Goal: Task Accomplishment & Management: Use online tool/utility

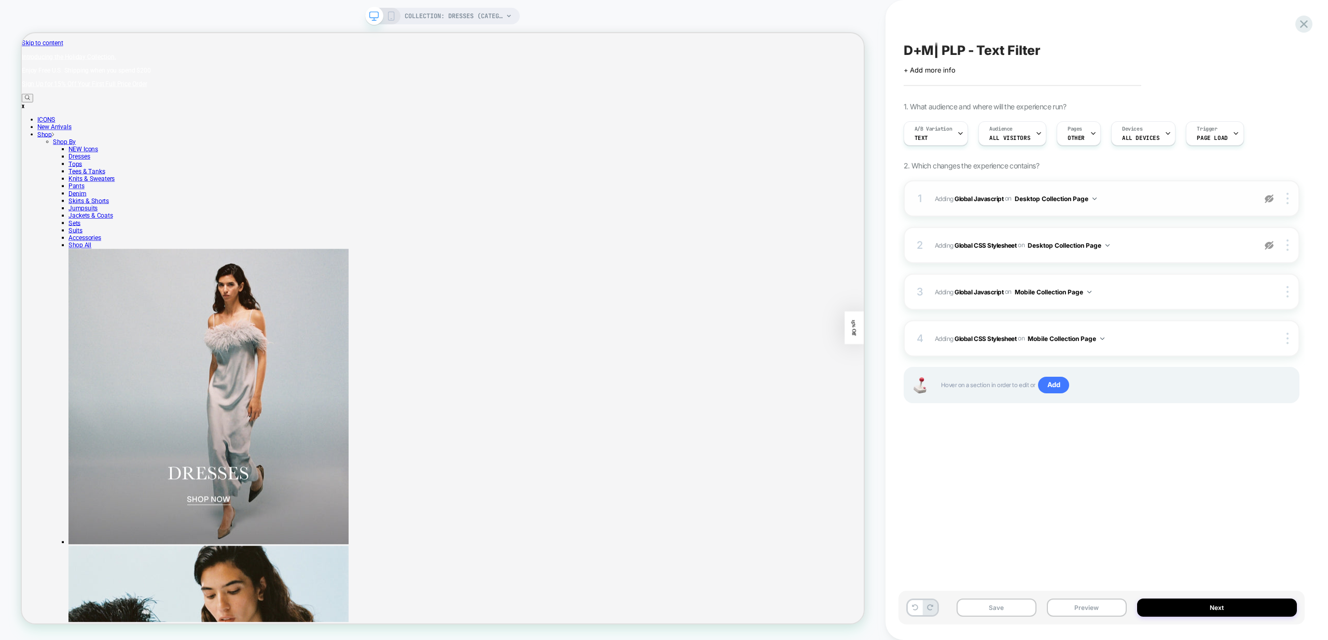
click at [1269, 198] on img at bounding box center [1268, 198] width 9 height 9
drag, startPoint x: 1269, startPoint y: 244, endPoint x: 1266, endPoint y: 249, distance: 5.6
click at [1269, 245] on img at bounding box center [1268, 245] width 9 height 9
click at [1095, 604] on button "Preview" at bounding box center [1087, 608] width 80 height 18
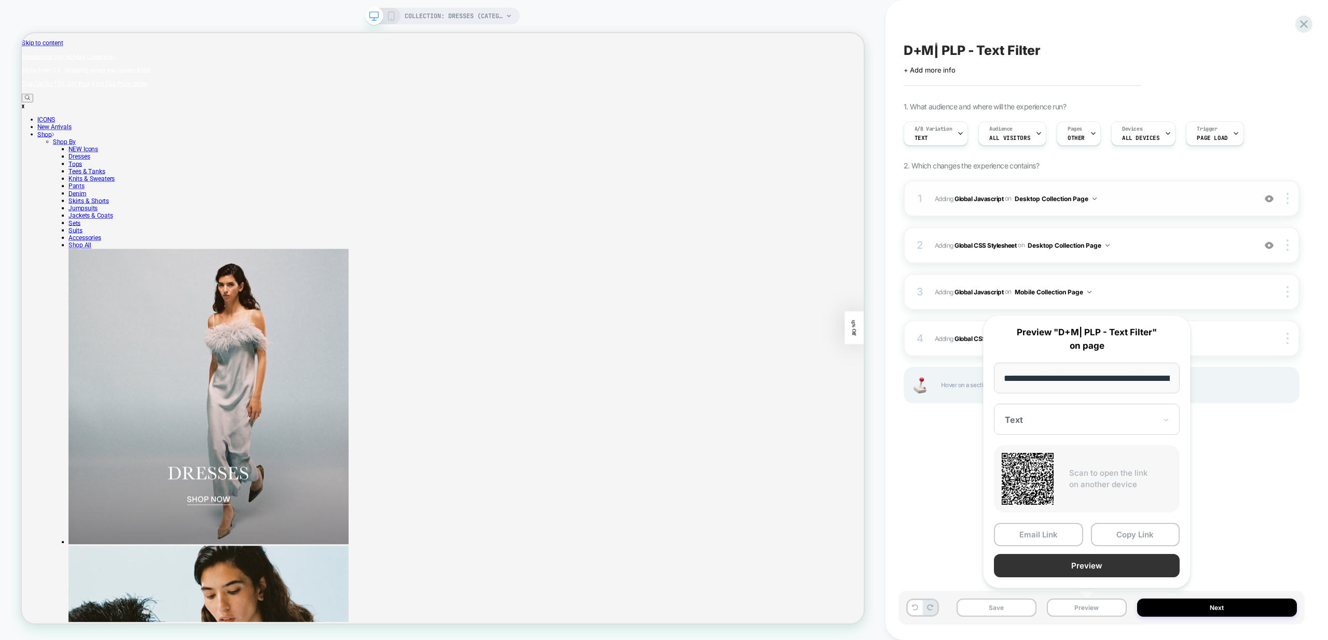
click at [1089, 570] on button "Preview" at bounding box center [1087, 565] width 186 height 23
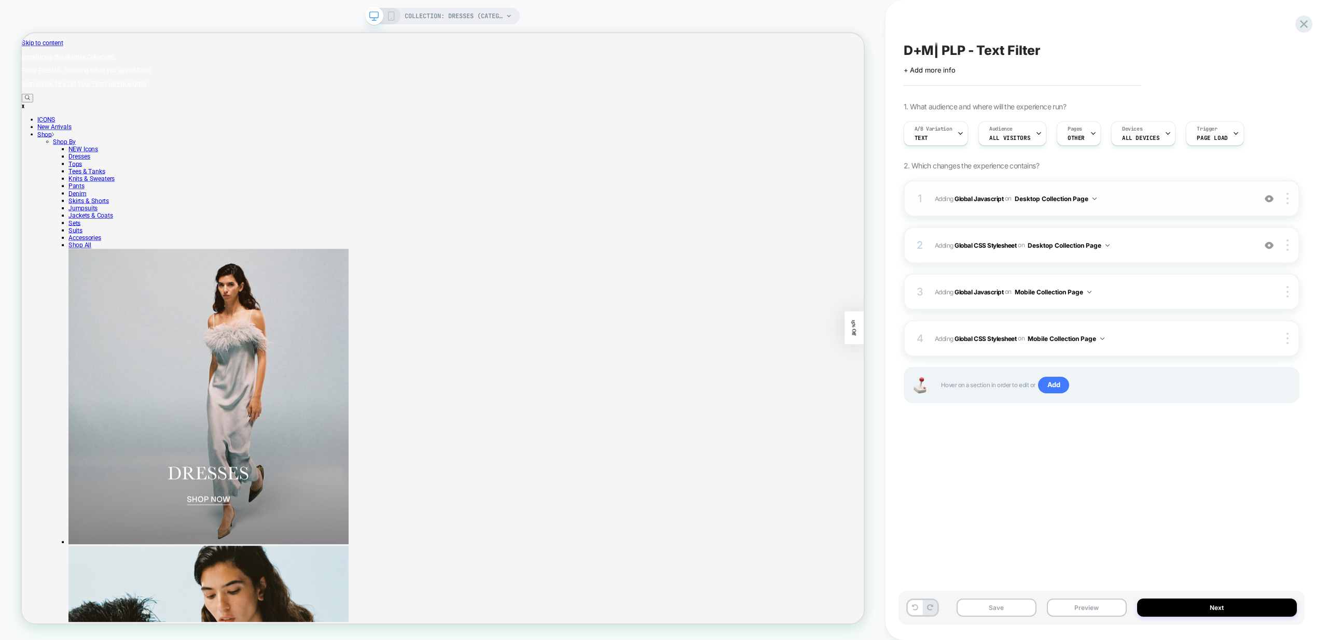
click at [1127, 203] on span "Adding Global Javascript on Desktop Collection Page" at bounding box center [1092, 198] width 315 height 13
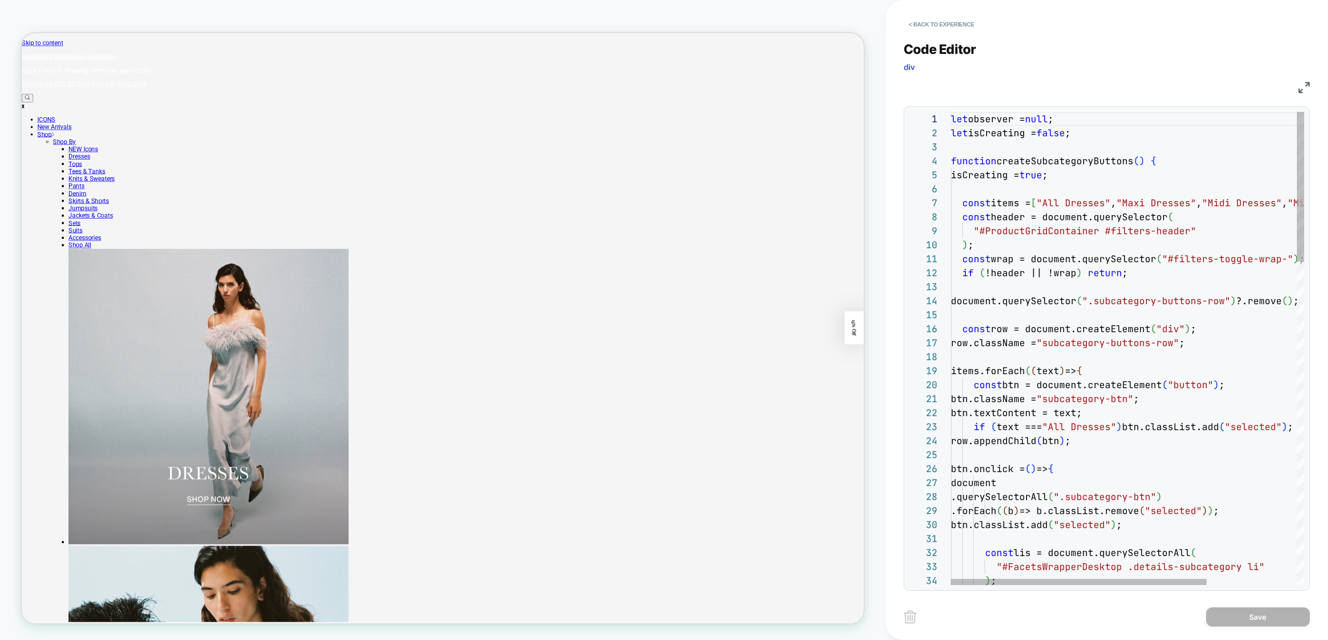
scroll to position [0, 151]
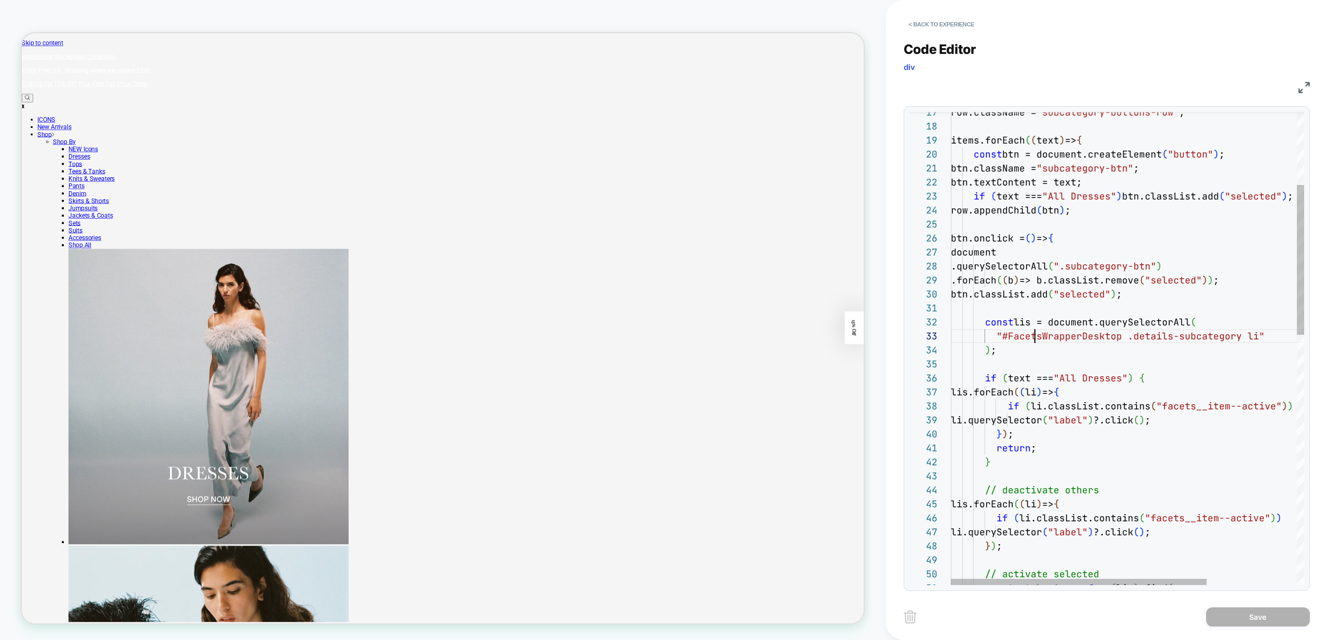
click at [1037, 342] on div "row.className = "subcategory-buttons-row" ; items.forEach ( ( text ) => { const…" at bounding box center [1190, 629] width 478 height 1496
click at [1119, 338] on div "row.className = "subcategory-buttons-row" ; items.forEach ( ( text ) => { const…" at bounding box center [1190, 629] width 478 height 1496
click at [1062, 401] on div "row.className = "subcategory-buttons-row" ; items.forEach ( ( text ) => { const…" at bounding box center [1190, 629] width 478 height 1496
click at [1039, 428] on div "row.className = "subcategory-buttons-row" ; items.forEach ( ( text ) => { const…" at bounding box center [1190, 629] width 478 height 1496
click at [1128, 423] on div "row.className = "subcategory-buttons-row" ; items.forEach ( ( text ) => { const…" at bounding box center [1190, 629] width 478 height 1496
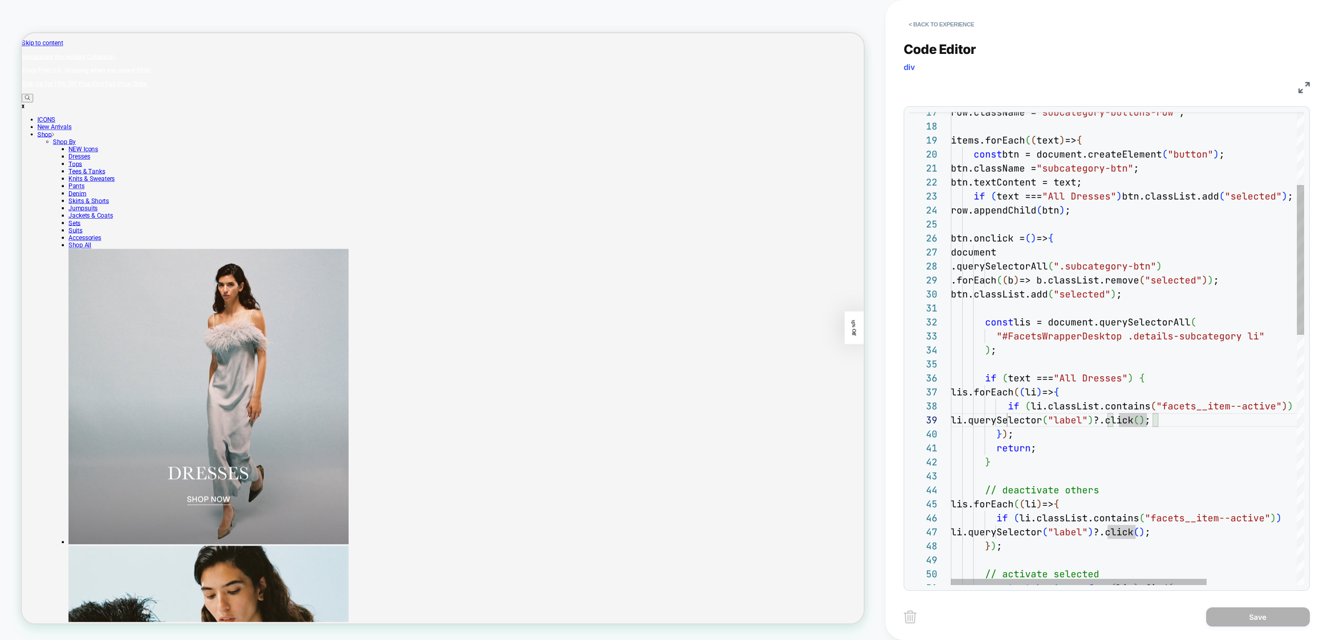
click at [1023, 416] on div "row.className = "subcategory-buttons-row" ; items.forEach ( ( text ) => { const…" at bounding box center [1190, 629] width 478 height 1496
click at [1087, 431] on div "row.className = "subcategory-buttons-row" ; items.forEach ( ( text ) => { const…" at bounding box center [1190, 629] width 478 height 1496
click at [1046, 422] on div "row.className = "subcategory-buttons-row" ; items.forEach ( ( text ) => { const…" at bounding box center [1190, 629] width 478 height 1496
click at [1191, 462] on div "row.className = "subcategory-buttons-row" ; items.forEach ( ( text ) => { const…" at bounding box center [1190, 629] width 478 height 1496
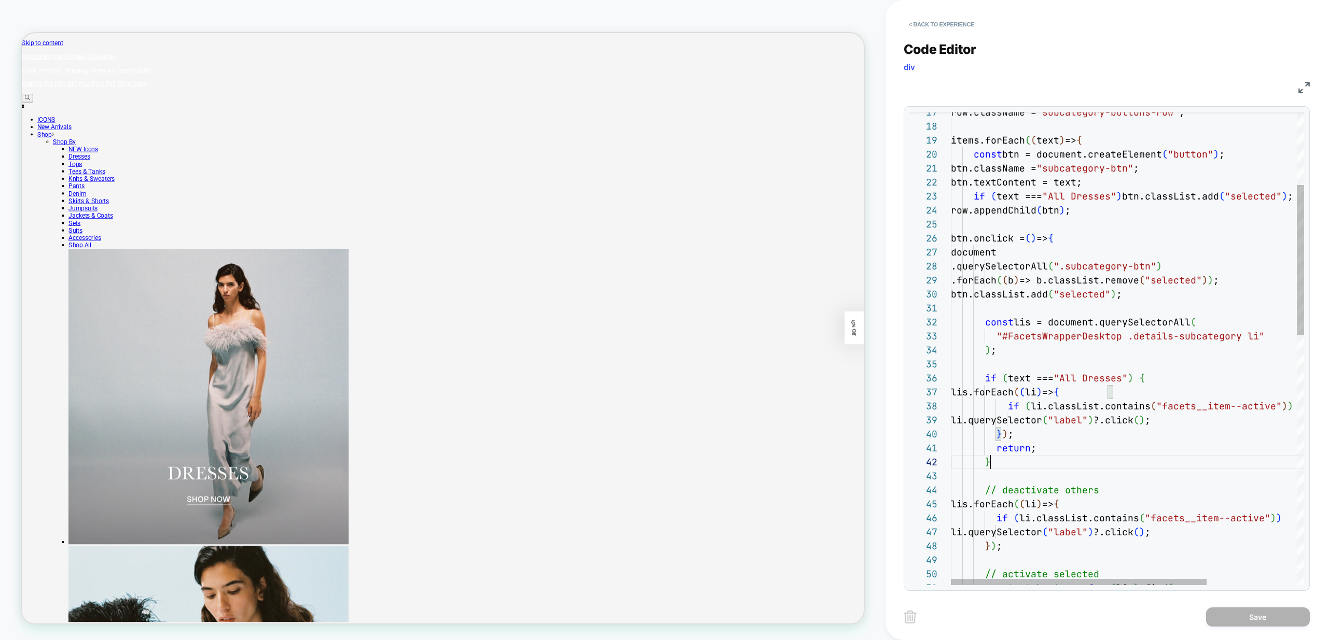
scroll to position [14, 39]
click at [1046, 401] on div "row.className = "subcategory-buttons-row" ; items.forEach ( ( text ) => { const…" at bounding box center [1190, 629] width 478 height 1496
click at [1182, 408] on div "row.className = "subcategory-buttons-row" ; items.forEach ( ( text ) => { const…" at bounding box center [1190, 629] width 478 height 1496
click at [1009, 419] on div "row.className = "subcategory-buttons-row" ; items.forEach ( ( text ) => { const…" at bounding box center [1190, 629] width 478 height 1496
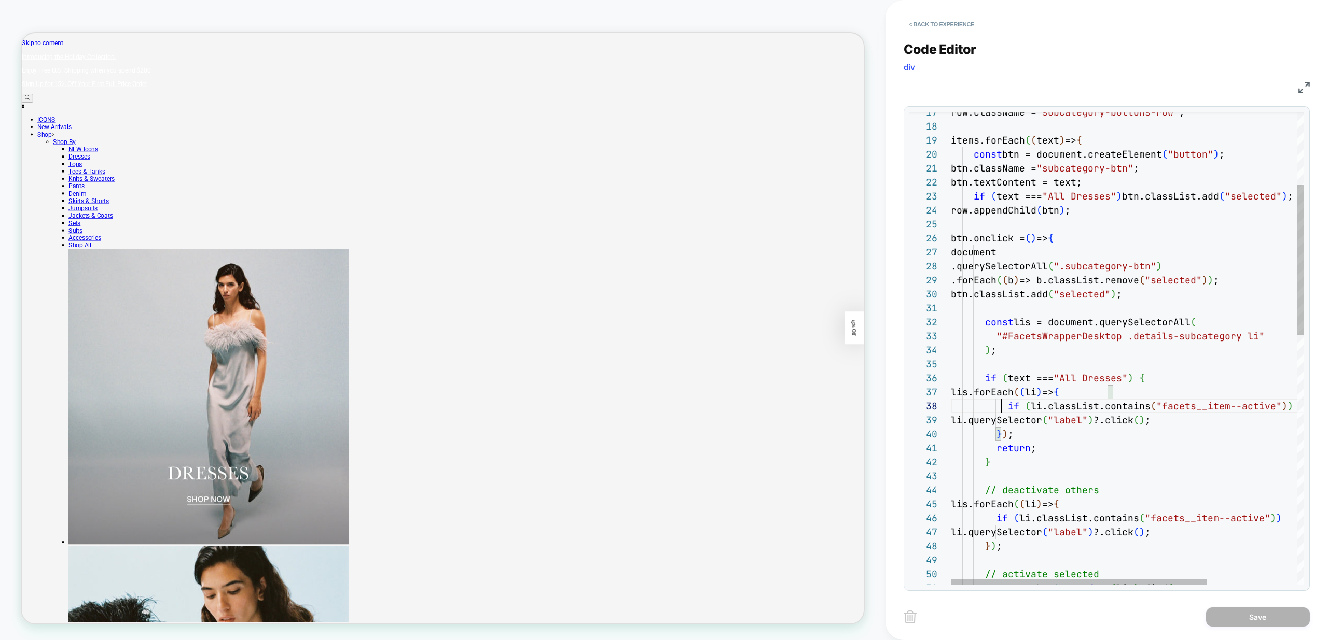
scroll to position [98, 50]
click at [1003, 402] on div "row.className = "subcategory-buttons-row" ; items.forEach ( ( text ) => { const…" at bounding box center [1190, 629] width 478 height 1496
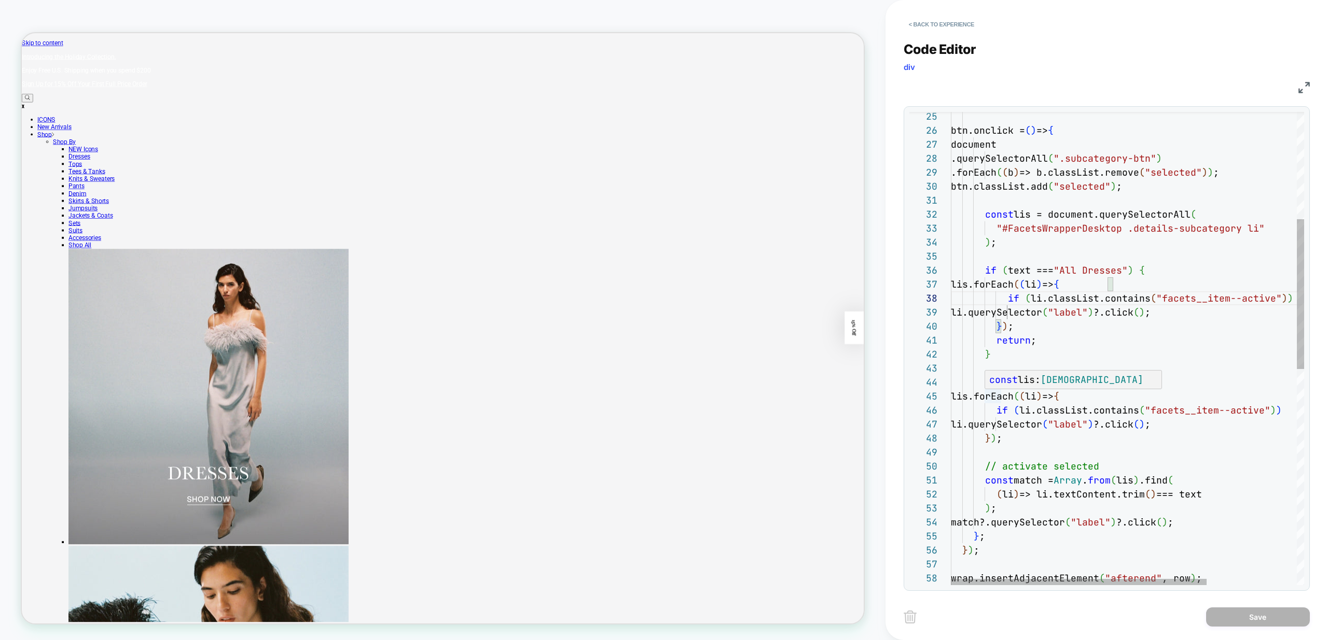
click at [994, 395] on div "btn.onclick = ( ) => { document .querySelectorAll ( ".subcategory-btn" ) .forEa…" at bounding box center [1190, 521] width 478 height 1496
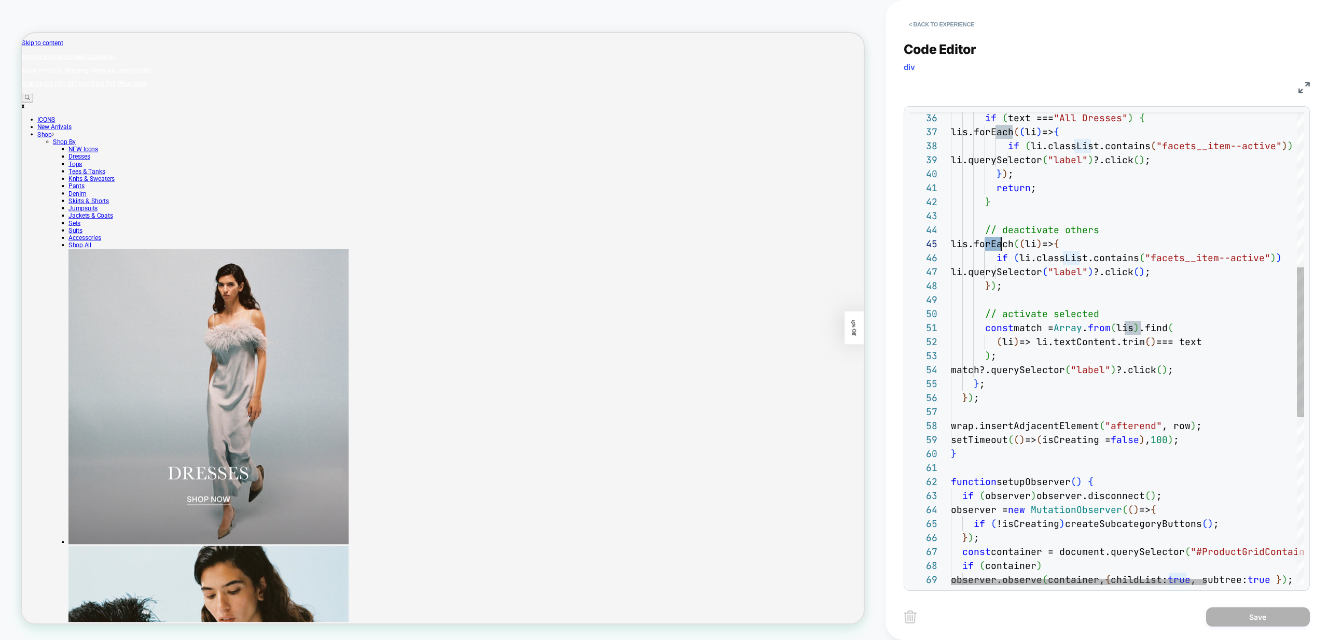
click at [1139, 354] on div "if ( text === "All Dresses" ) { lis.forEach ( ( li ) => { if ( li.classList.con…" at bounding box center [1190, 369] width 478 height 1496
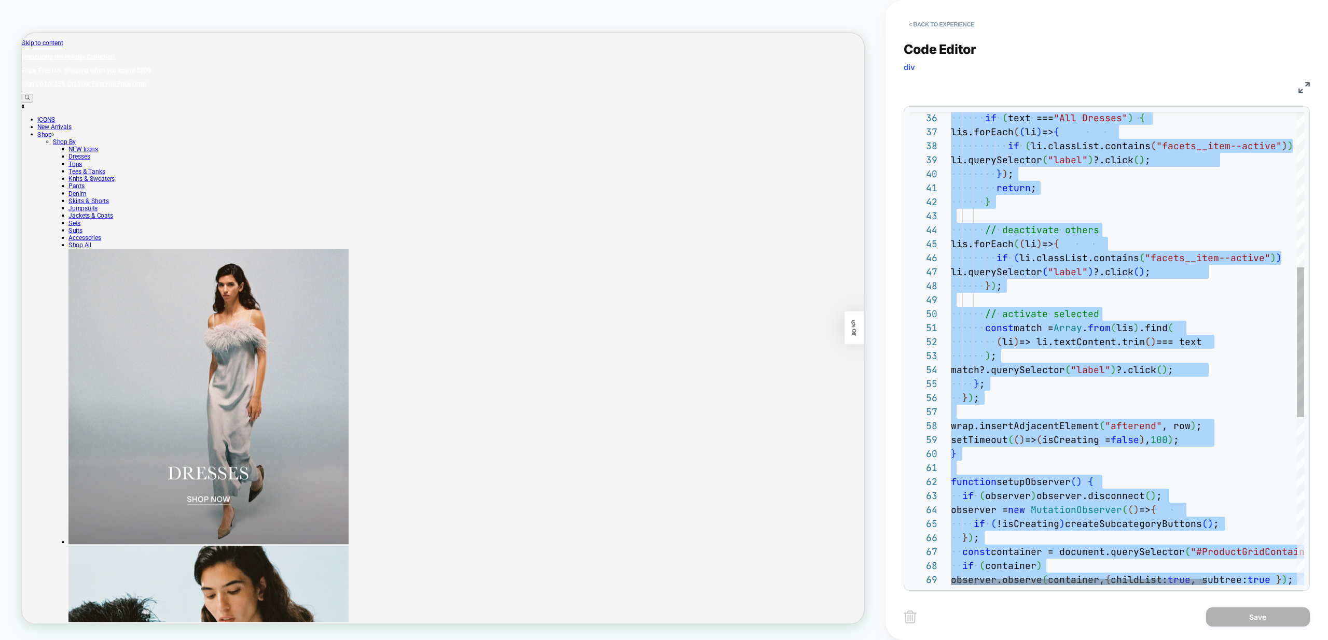
type textarea "**********"
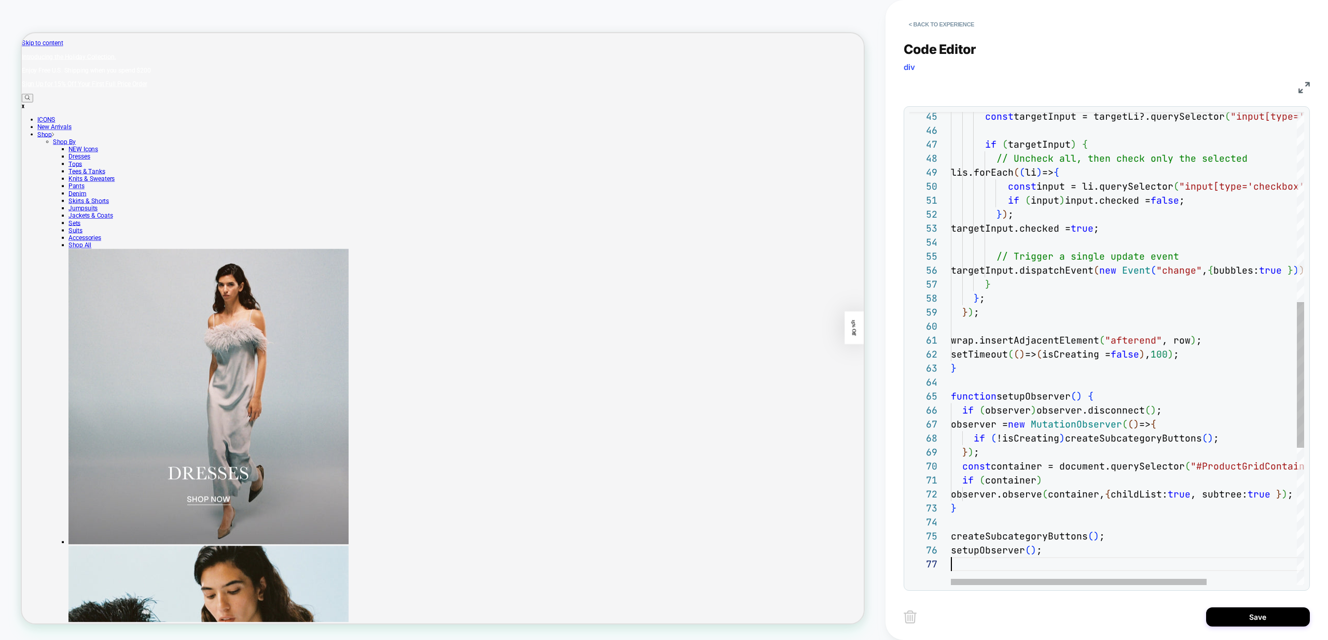
scroll to position [84, 0]
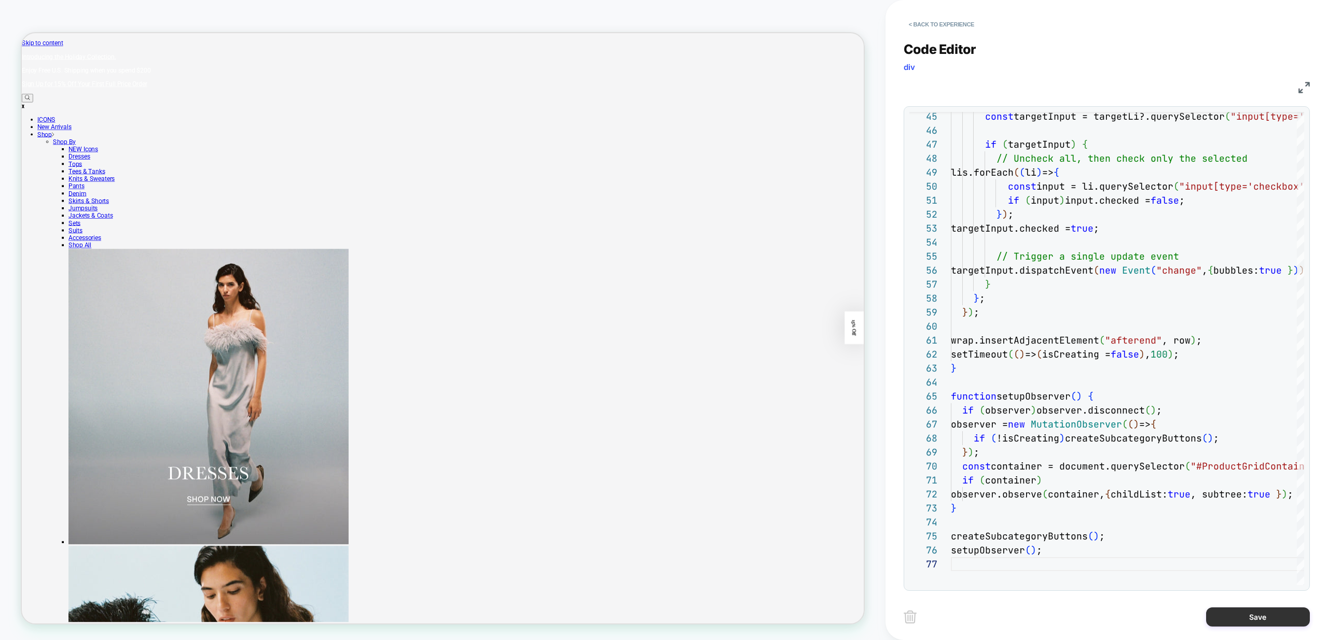
click at [1263, 618] on button "Save" at bounding box center [1258, 617] width 104 height 19
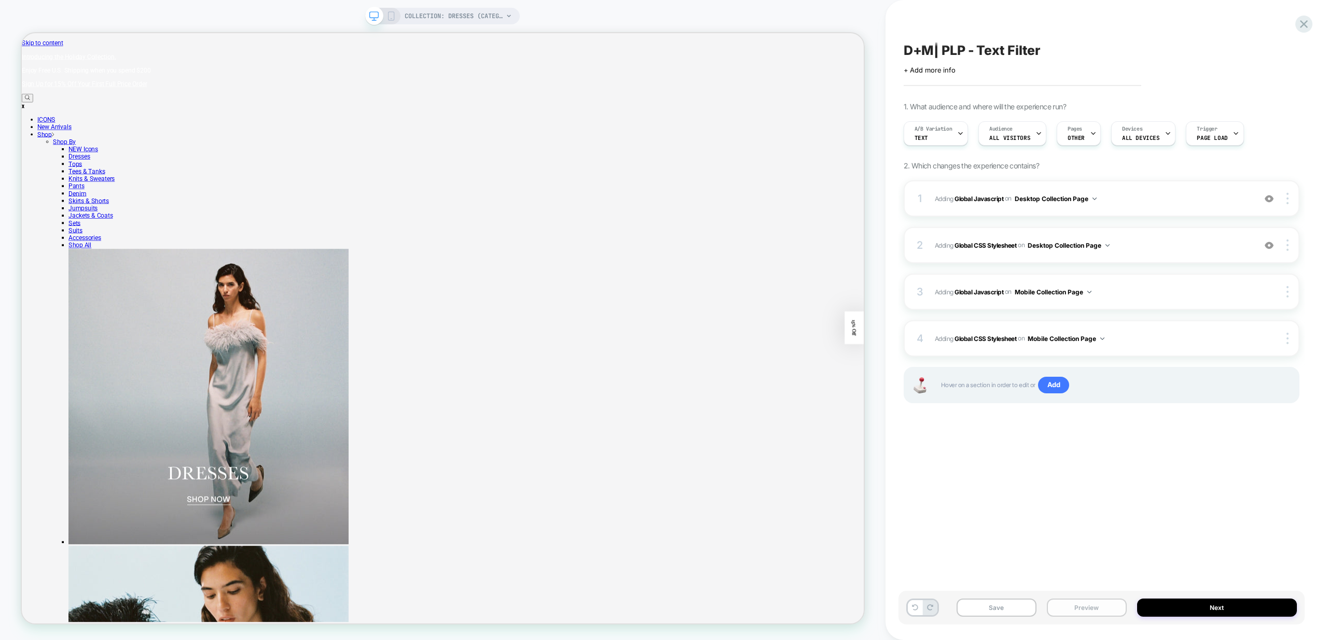
click at [1078, 608] on button "Preview" at bounding box center [1087, 608] width 80 height 18
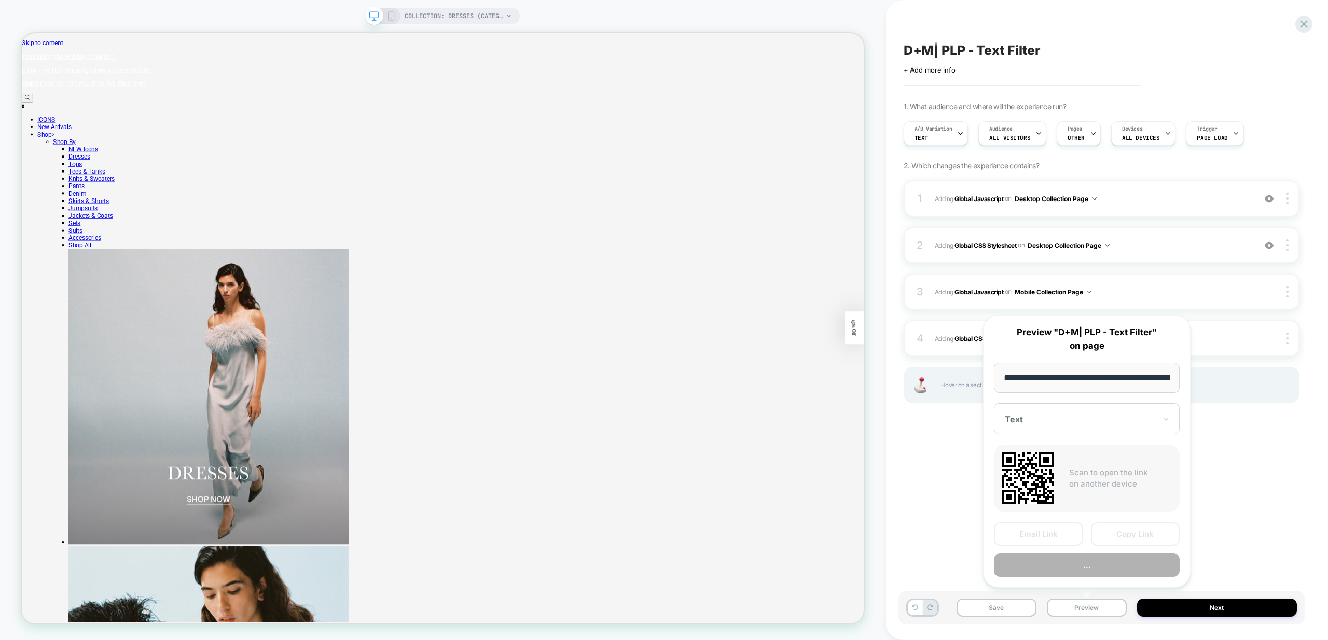
scroll to position [0, 72]
click at [1093, 566] on button "Preview" at bounding box center [1087, 565] width 186 height 23
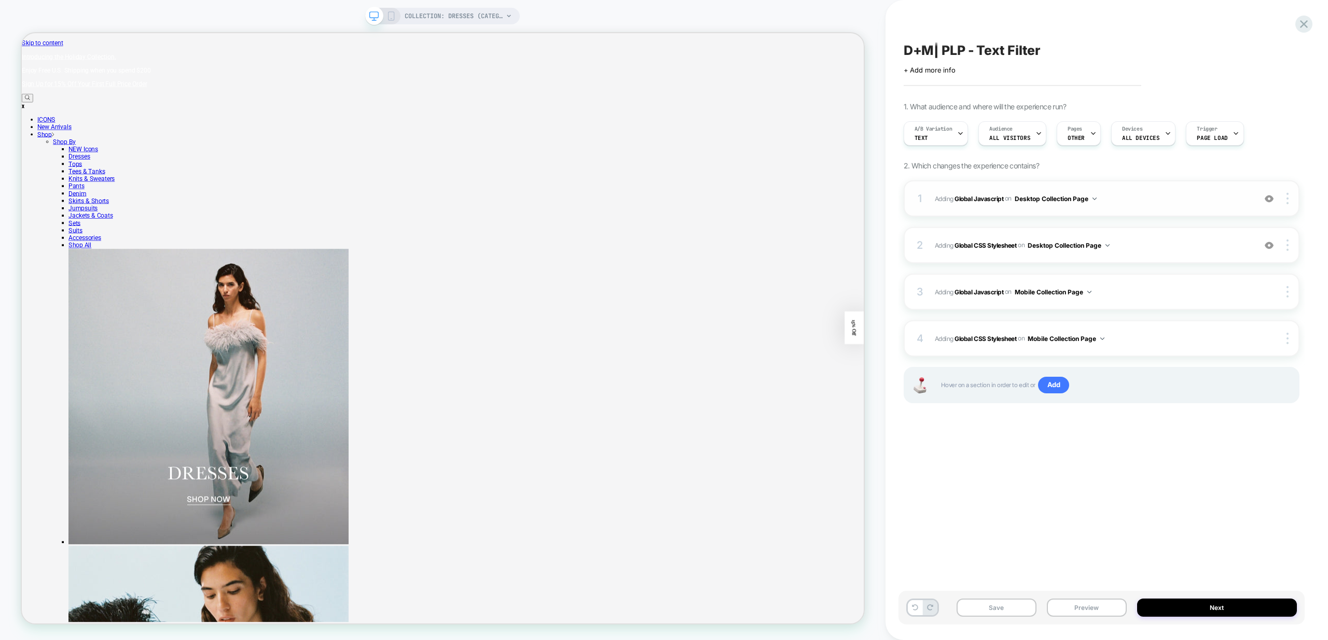
click at [1172, 214] on div "1 Adding Global Javascript on Desktop Collection Page Add Before Add After Copy…" at bounding box center [1101, 198] width 396 height 36
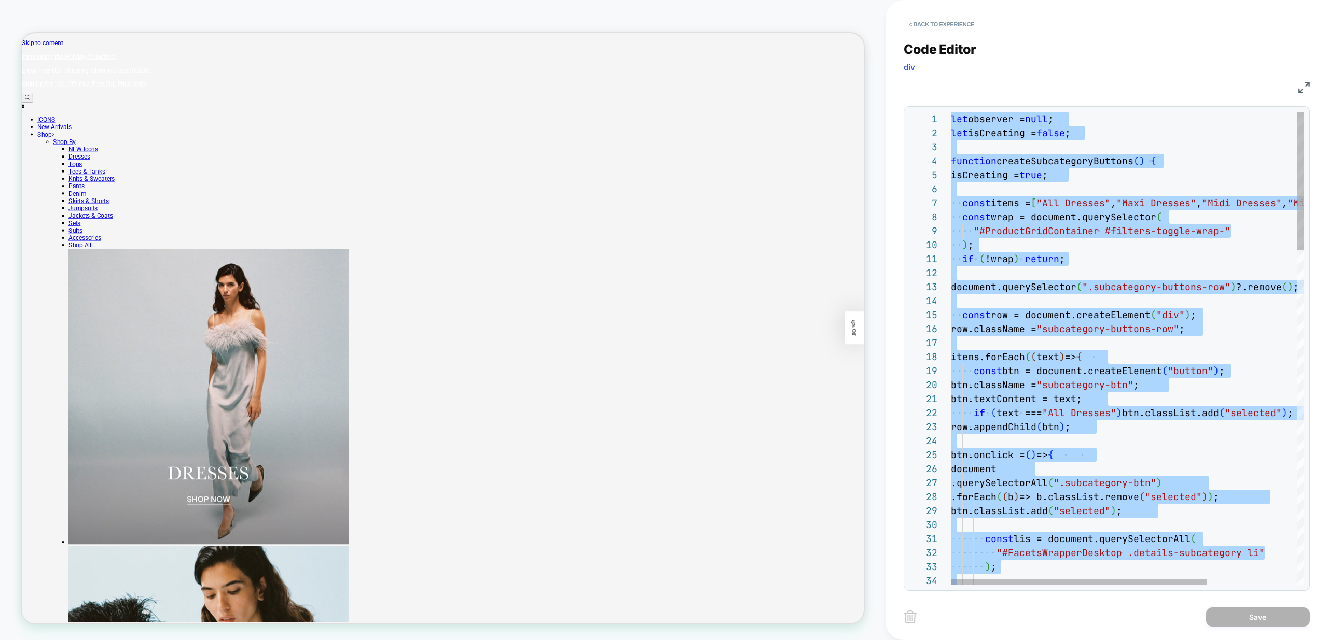
type textarea "**********"
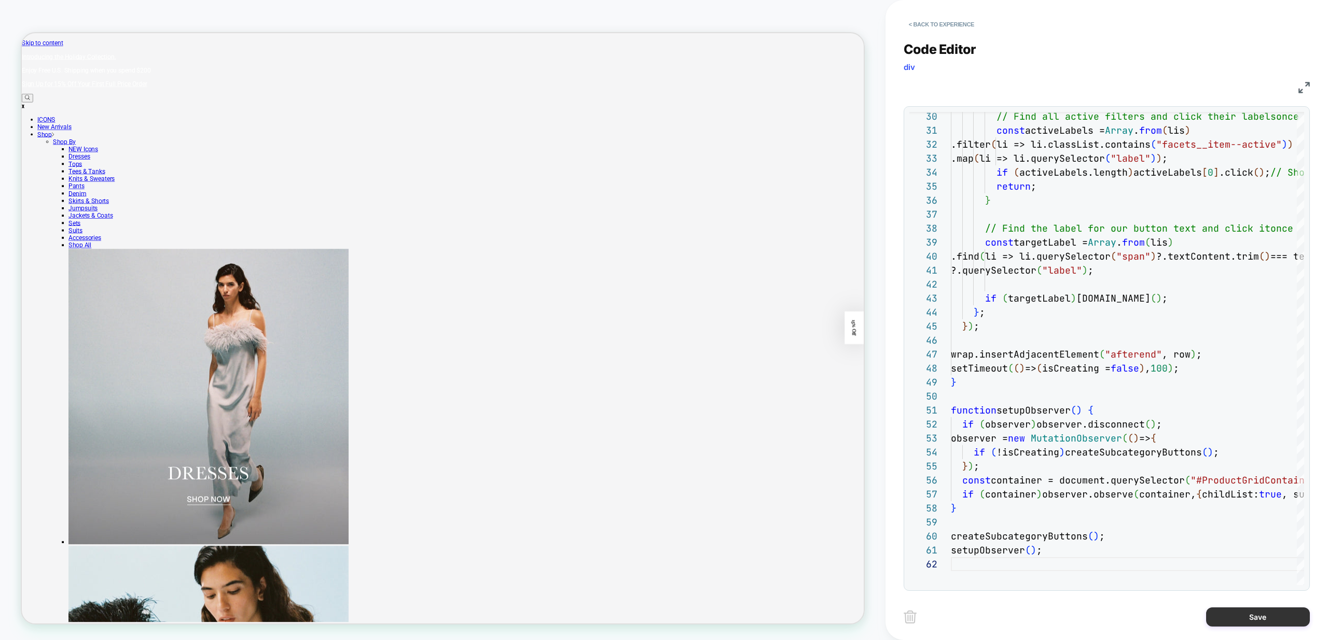
click at [1253, 622] on button "Save" at bounding box center [1258, 617] width 104 height 19
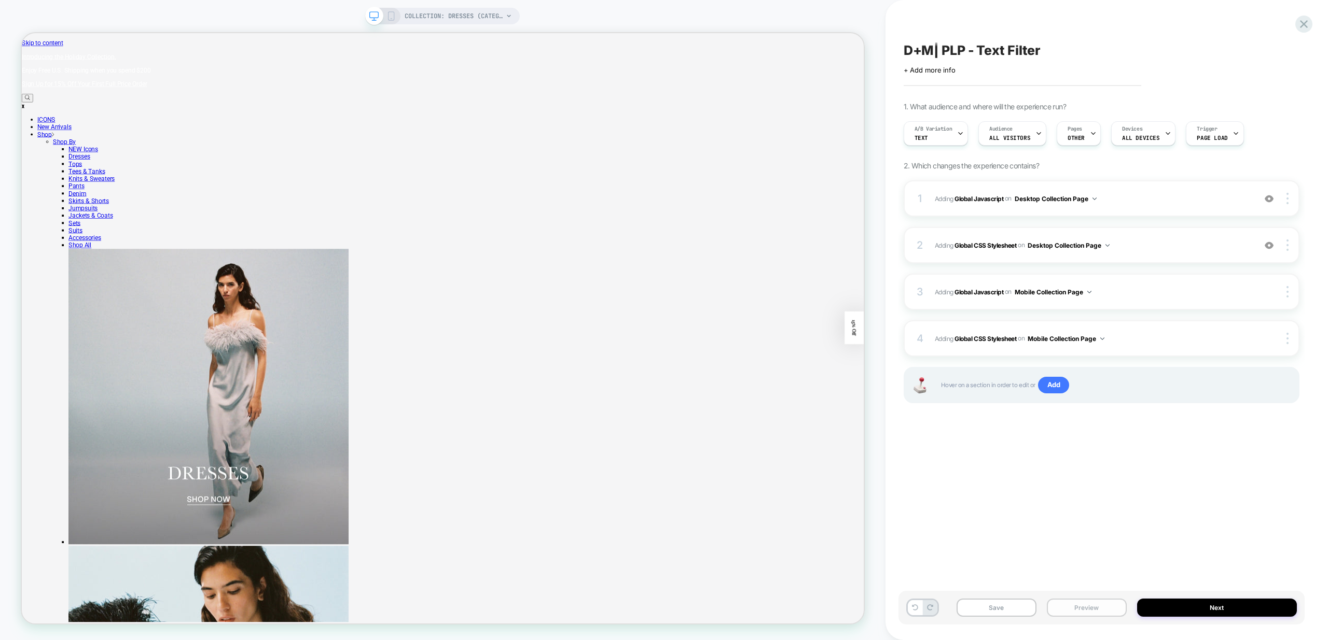
click at [1102, 613] on button "Preview" at bounding box center [1087, 608] width 80 height 18
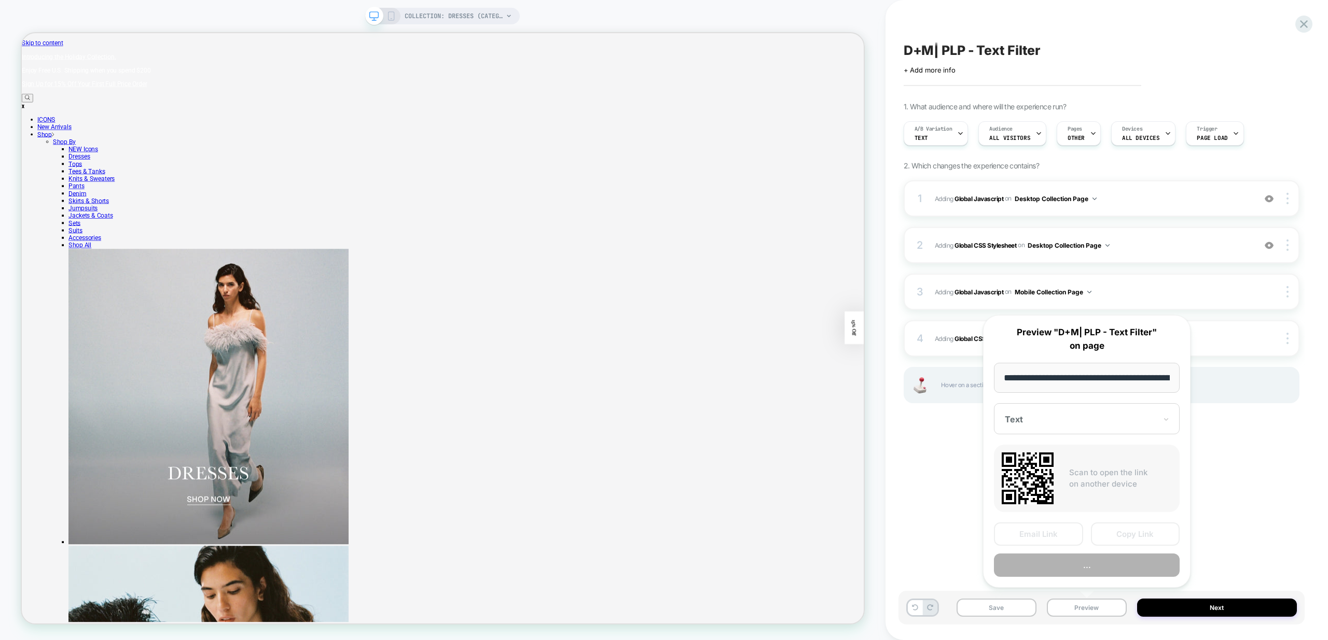
scroll to position [0, 72]
click at [1111, 569] on button "Preview" at bounding box center [1087, 565] width 186 height 23
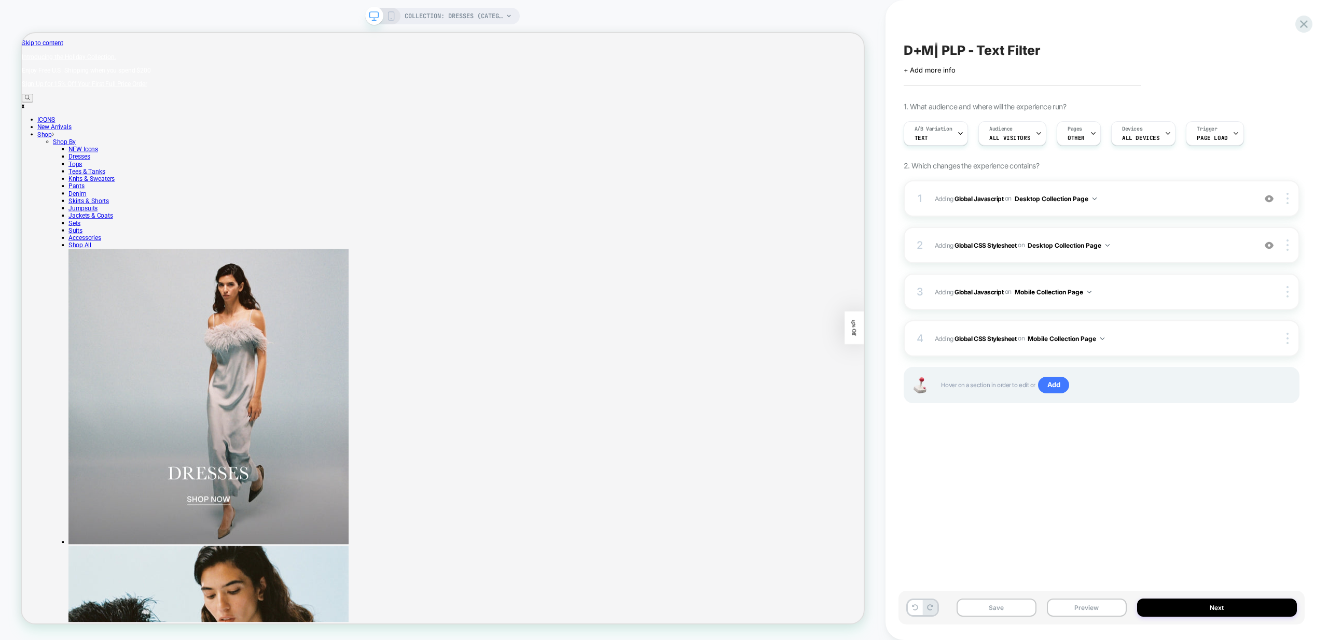
drag, startPoint x: 1228, startPoint y: 449, endPoint x: 1218, endPoint y: 438, distance: 15.0
click at [1228, 449] on div "D+M| PLP - Text Filter Click to edit experience details + Add more info 1. What…" at bounding box center [1101, 320] width 406 height 620
click at [997, 610] on button "Save" at bounding box center [996, 608] width 80 height 18
click at [1231, 434] on div "D+M| PLP - Text Filter Click to edit experience details + Add more info 1. What…" at bounding box center [1101, 320] width 406 height 620
